Goal: Register for event/course

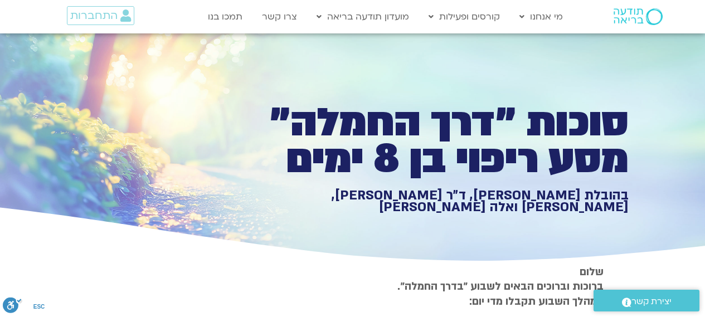
scroll to position [1375, 0]
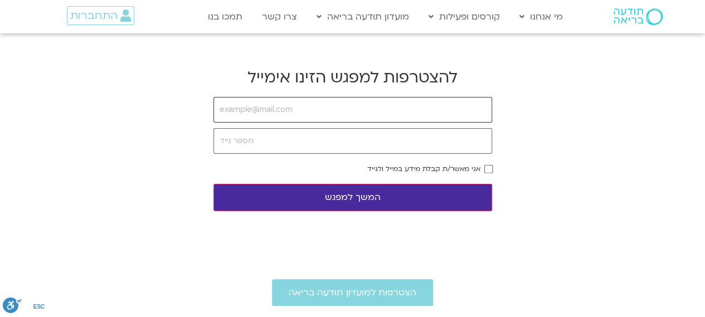
click at [289, 114] on input "email" at bounding box center [353, 110] width 279 height 26
type input "[EMAIL_ADDRESS][DOMAIN_NAME]"
click at [246, 146] on input "tel" at bounding box center [353, 141] width 279 height 26
type input "0543180876"
click at [455, 168] on label "אני מאשר/ת קבלת מידע במייל ולנייד" at bounding box center [424, 169] width 113 height 8
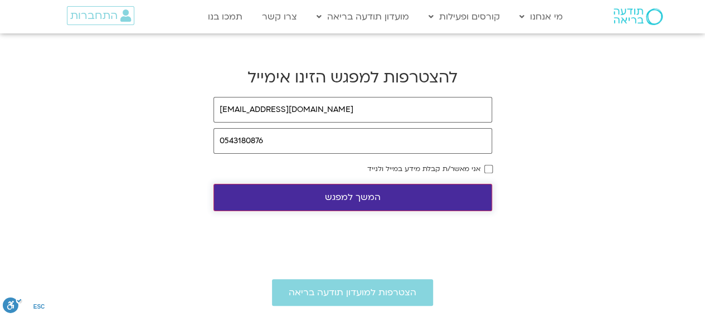
click at [396, 200] on button "המשך למפגש" at bounding box center [353, 197] width 279 height 27
